Goal: Information Seeking & Learning: Learn about a topic

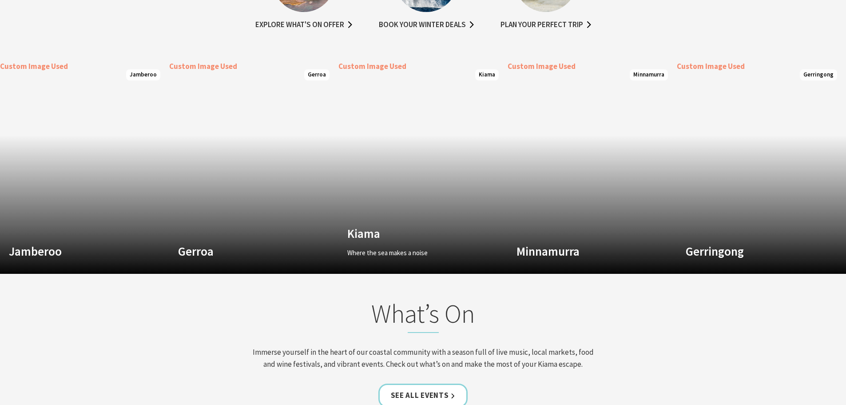
scroll to position [666, 0]
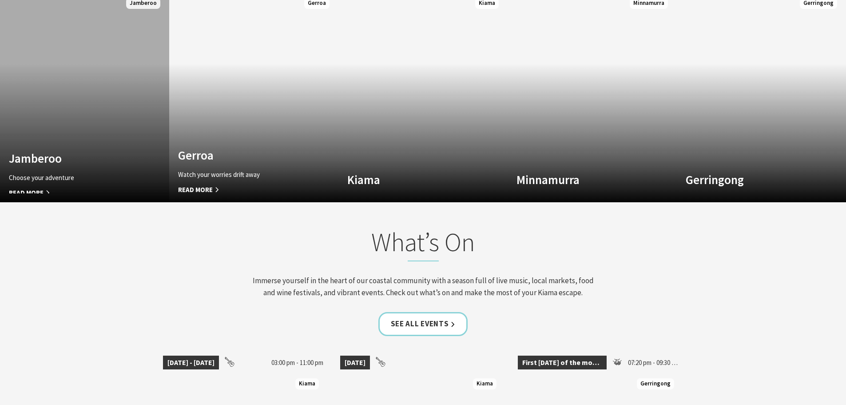
click at [68, 109] on link "Custom Image Used Jamberoo Choose your adventure Read More Jamberoo" at bounding box center [84, 95] width 169 height 213
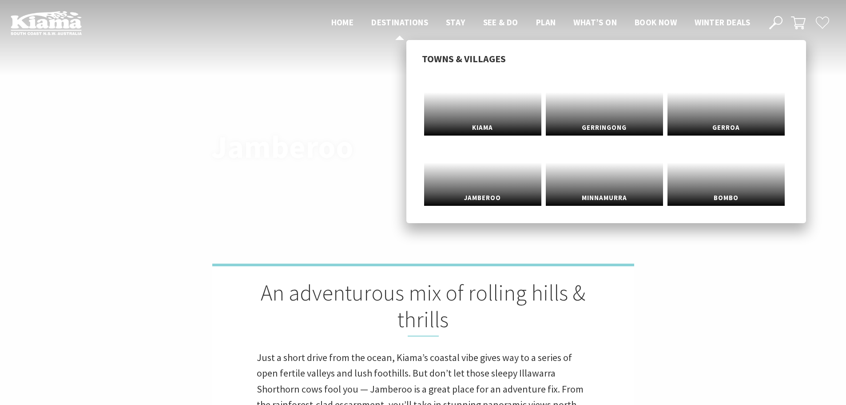
click at [406, 21] on span "Destinations" at bounding box center [399, 22] width 57 height 11
click at [484, 121] on span "Kiama" at bounding box center [482, 123] width 117 height 16
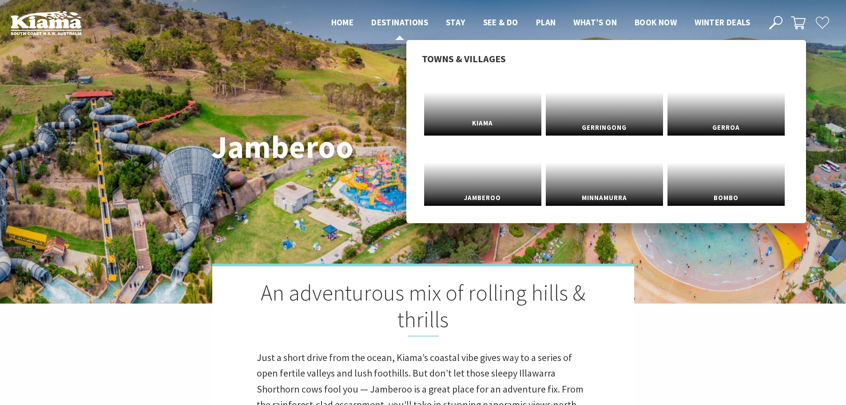
scroll to position [292, 857]
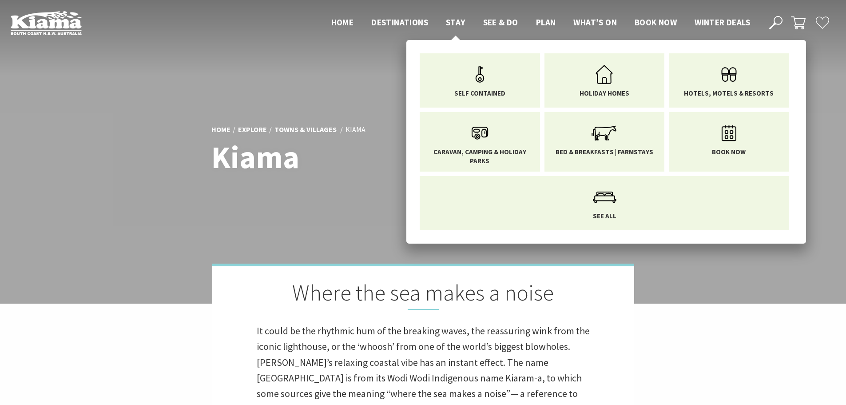
click at [455, 24] on span "Stay" at bounding box center [456, 22] width 20 height 11
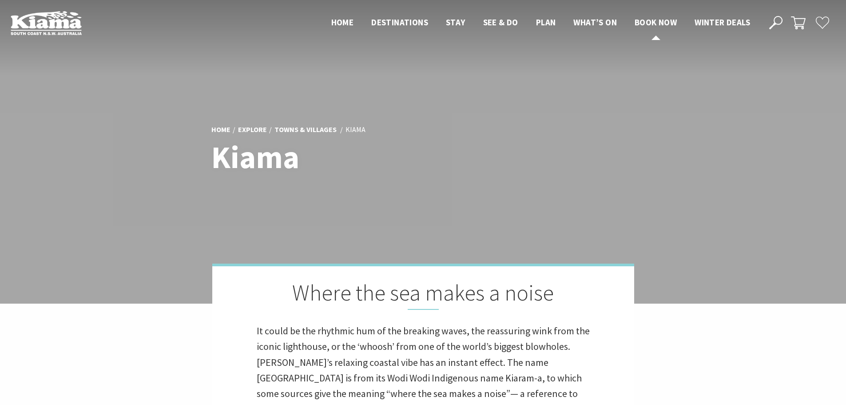
click at [661, 23] on span "Book now" at bounding box center [656, 22] width 42 height 11
click at [657, 22] on span "Book now" at bounding box center [656, 22] width 42 height 11
click at [725, 24] on span "Winter Deals" at bounding box center [723, 22] width 56 height 11
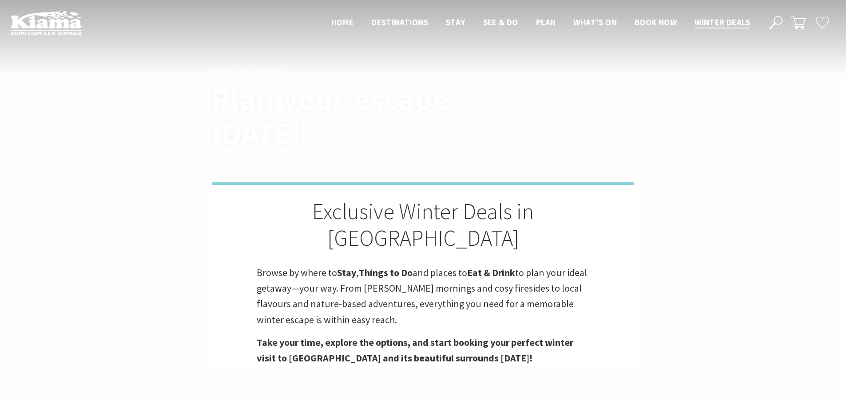
click at [798, 20] on icon at bounding box center [798, 23] width 15 height 15
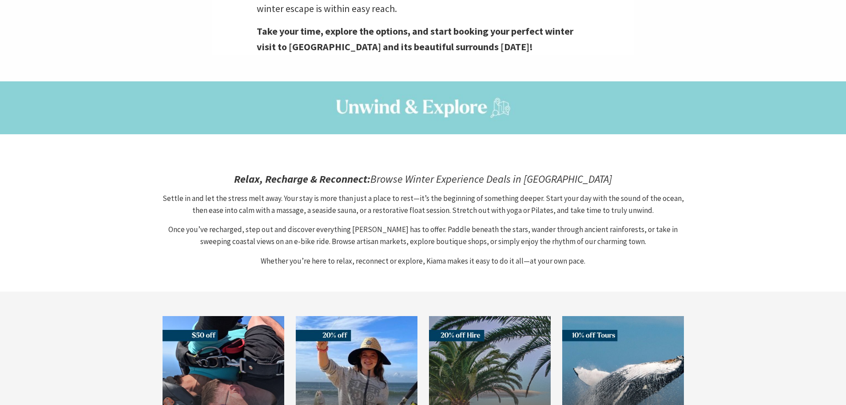
scroll to position [400, 0]
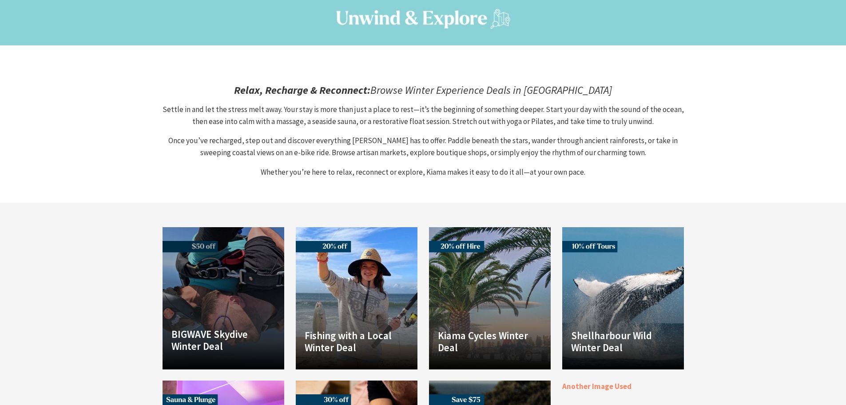
click at [214, 258] on link "Another Image Used BIGWAVE Skydive Winter Deal Winter Deal: Get $50 OFF – Use P…" at bounding box center [224, 298] width 122 height 142
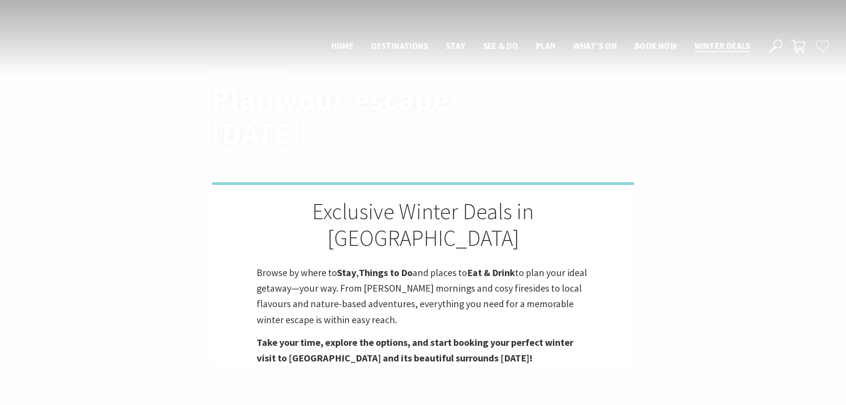
scroll to position [453, 0]
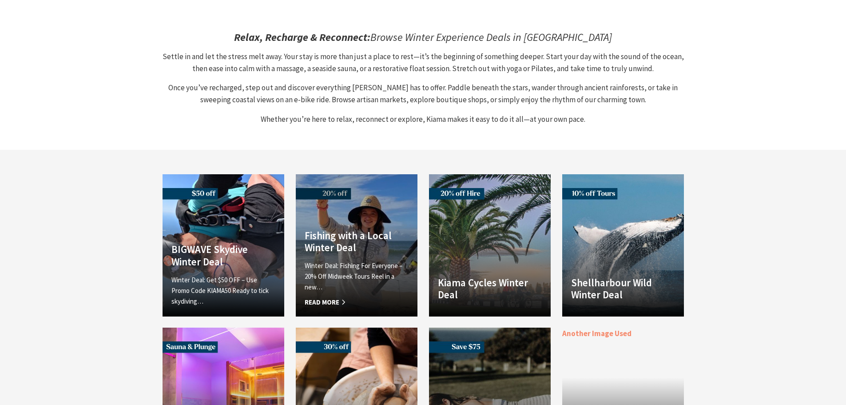
click at [369, 229] on h4 "Fishing with a Local Winter Deal" at bounding box center [357, 241] width 104 height 24
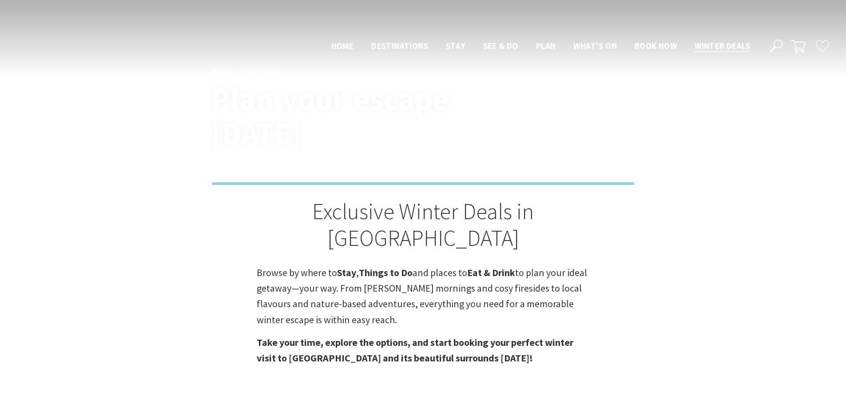
scroll to position [453, 0]
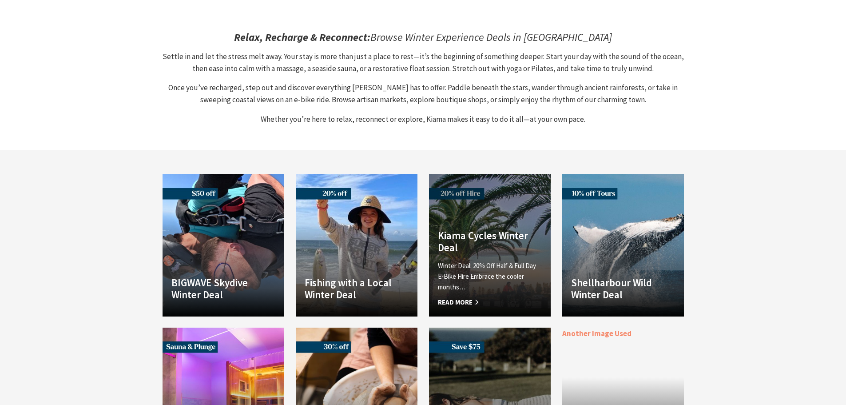
click at [489, 229] on h4 "Kiama Cycles Winter Deal" at bounding box center [490, 241] width 104 height 24
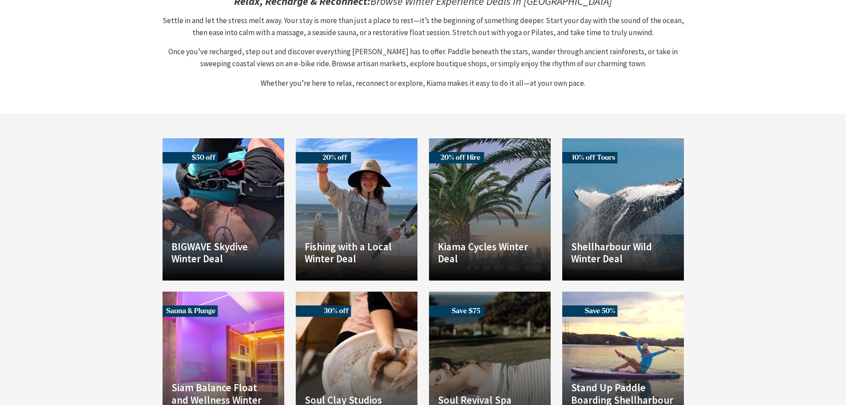
scroll to position [497, 0]
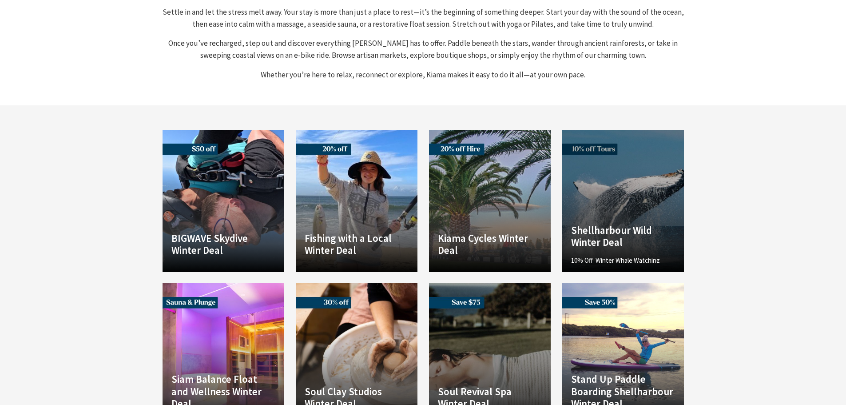
click at [646, 186] on link "Another Image Used Shellharbour Wild Winter Deal 10% Off Winter Whale Watching …" at bounding box center [623, 201] width 122 height 142
click at [608, 216] on p "10% Off Winter Whale Watching From just $71.10 – Save 10% with promo code…" at bounding box center [623, 232] width 104 height 32
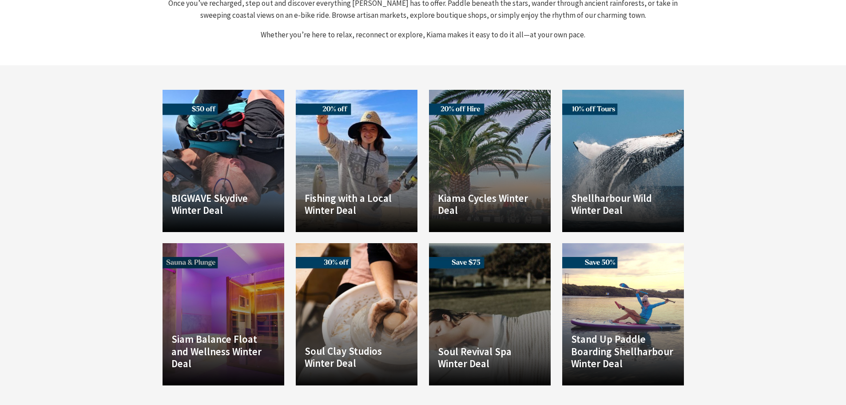
scroll to position [541, 0]
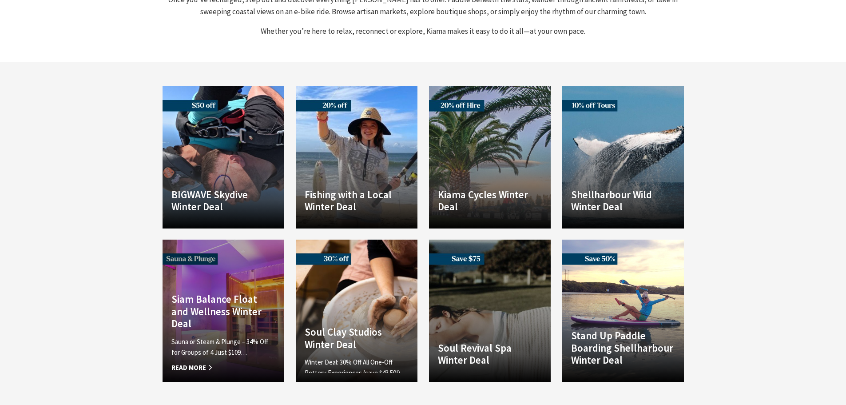
click at [225, 261] on link "Another Image Used Siam Balance Float and Wellness Winter Deal Sauna or Steam &…" at bounding box center [224, 310] width 122 height 142
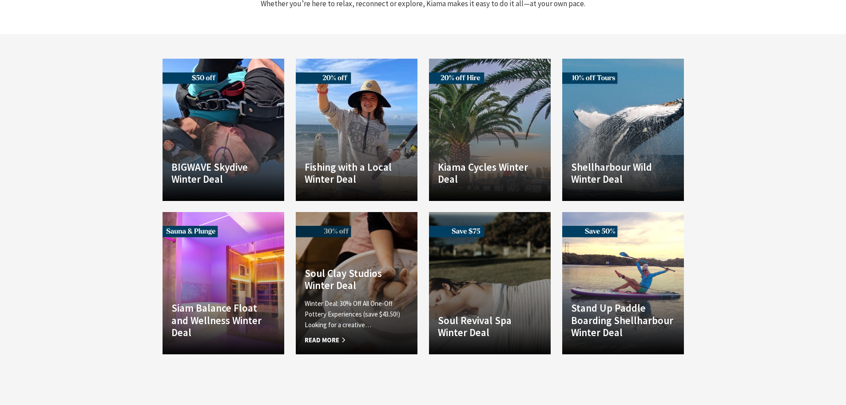
scroll to position [584, 0]
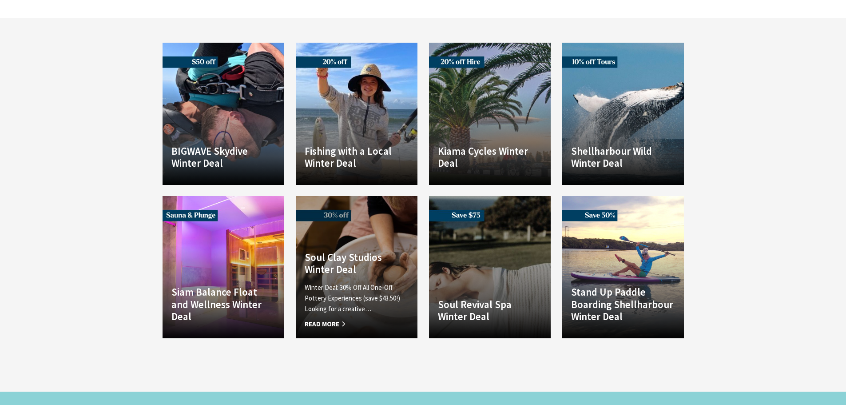
click at [364, 217] on link "Another Image Used Soul Clay Studios Winter Deal Winter Deal: 30% Off All One-O…" at bounding box center [357, 267] width 122 height 142
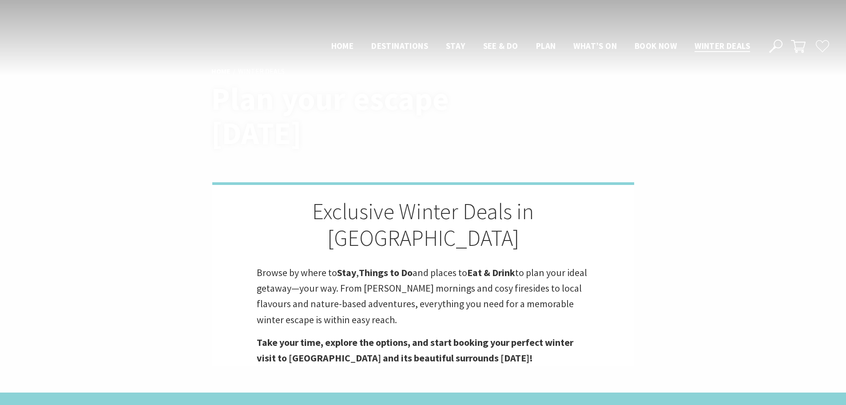
scroll to position [584, 0]
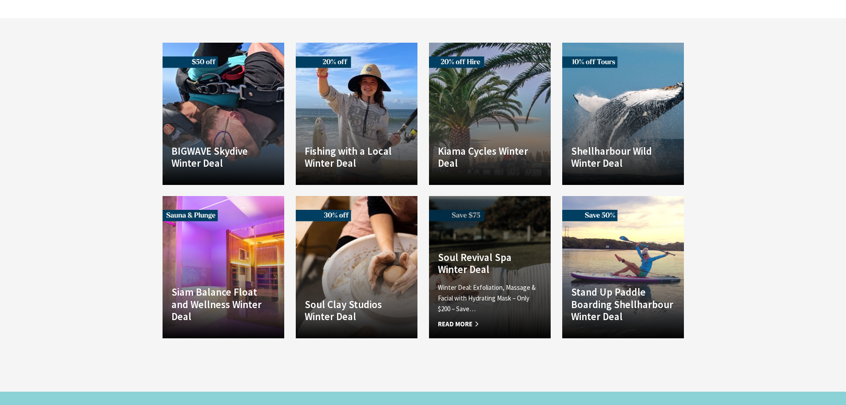
click at [479, 219] on link "Another Image Used Soul Revival Spa Winter Deal Winter Deal: Exfoliation, Massa…" at bounding box center [490, 267] width 122 height 142
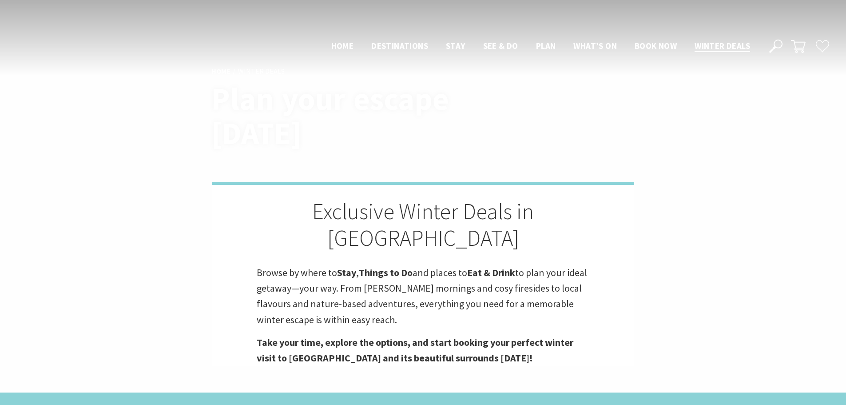
scroll to position [584, 0]
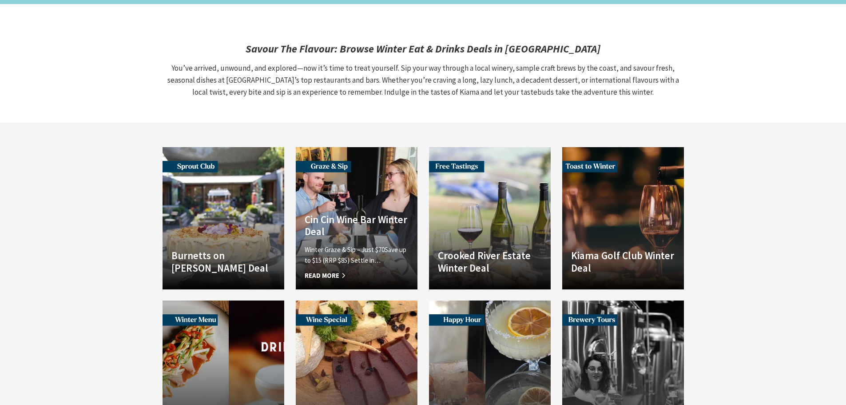
scroll to position [1073, 0]
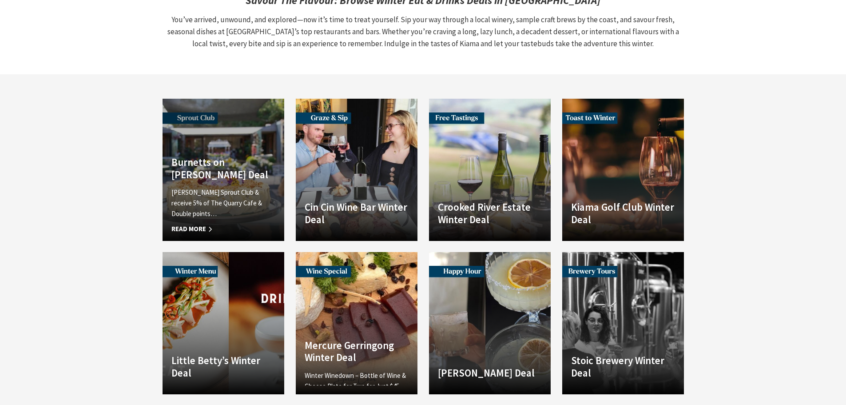
click at [255, 156] on h4 "Burnetts on [PERSON_NAME] Deal" at bounding box center [223, 168] width 104 height 24
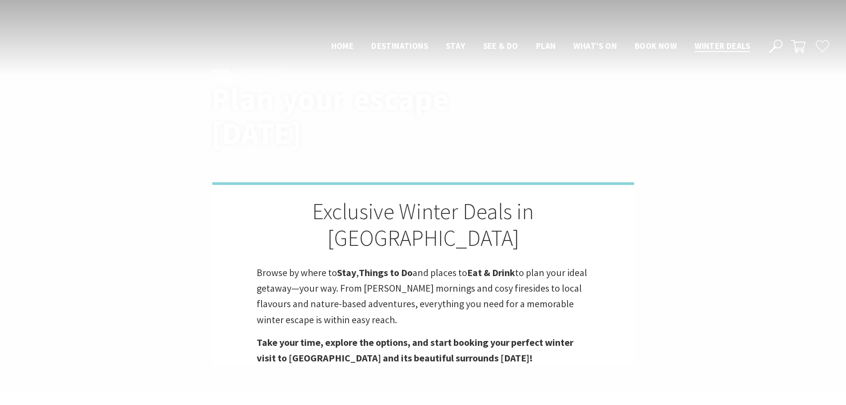
scroll to position [1019, 0]
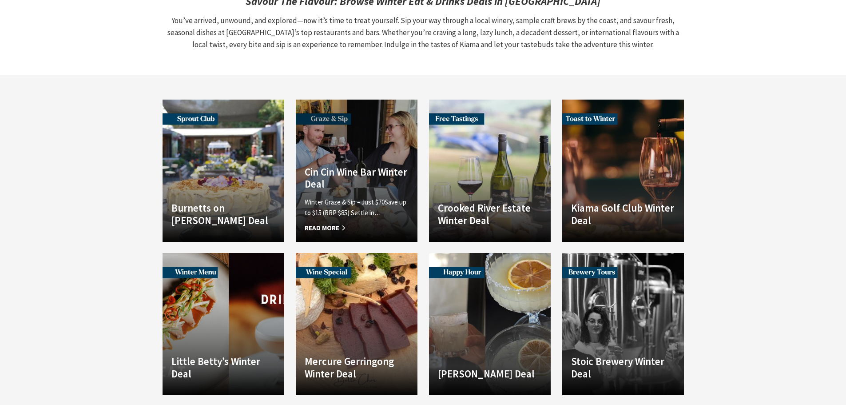
click at [375, 166] on div "Cin Cin Wine Bar Winter Deal Winter Graze & Sip – Just $70Save up to $15 (RRP $…" at bounding box center [357, 199] width 122 height 67
